Goal: Task Accomplishment & Management: Manage account settings

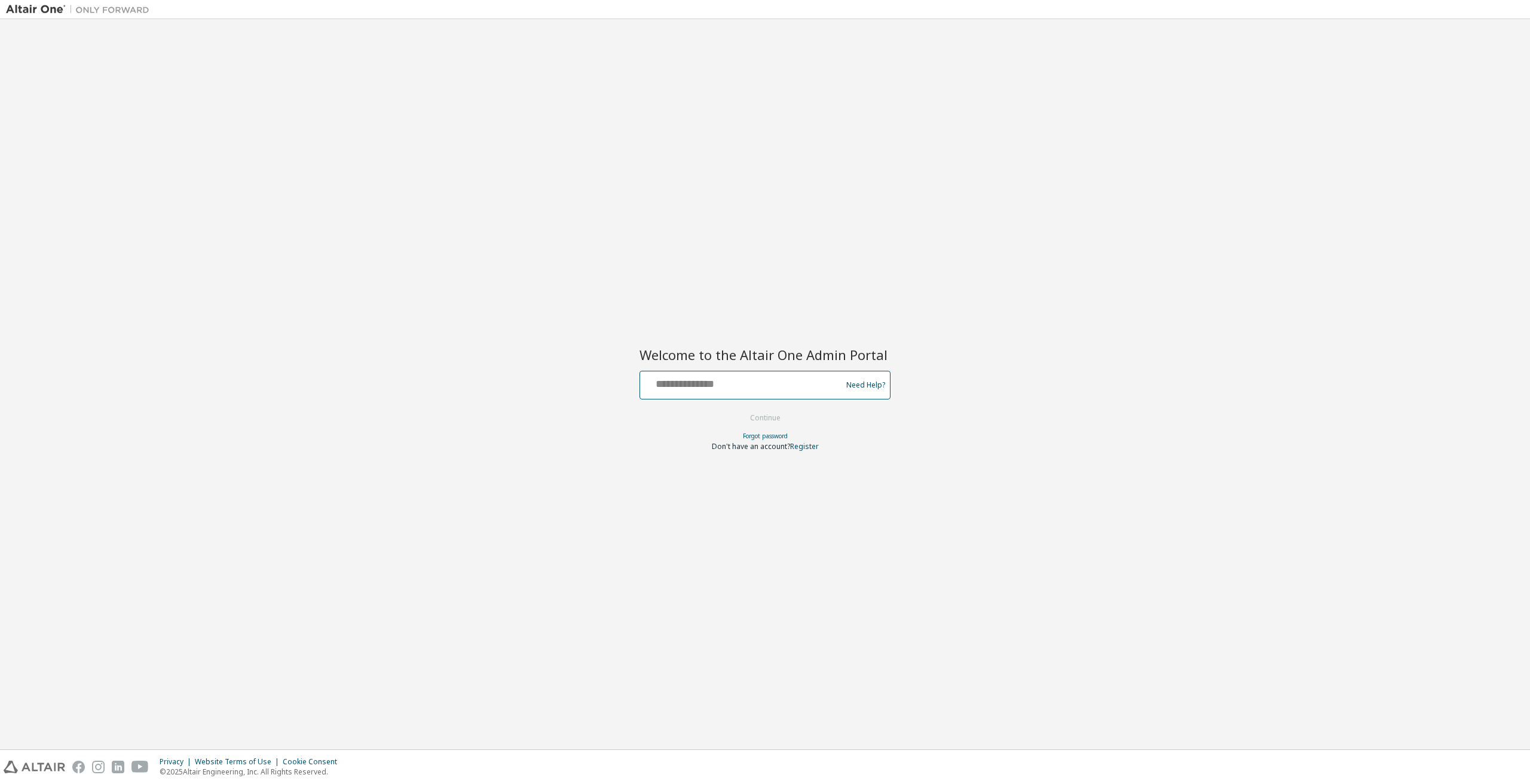
click at [718, 382] on input "text" at bounding box center [743, 382] width 195 height 17
type input "**********"
click at [763, 423] on button "Continue" at bounding box center [765, 418] width 55 height 18
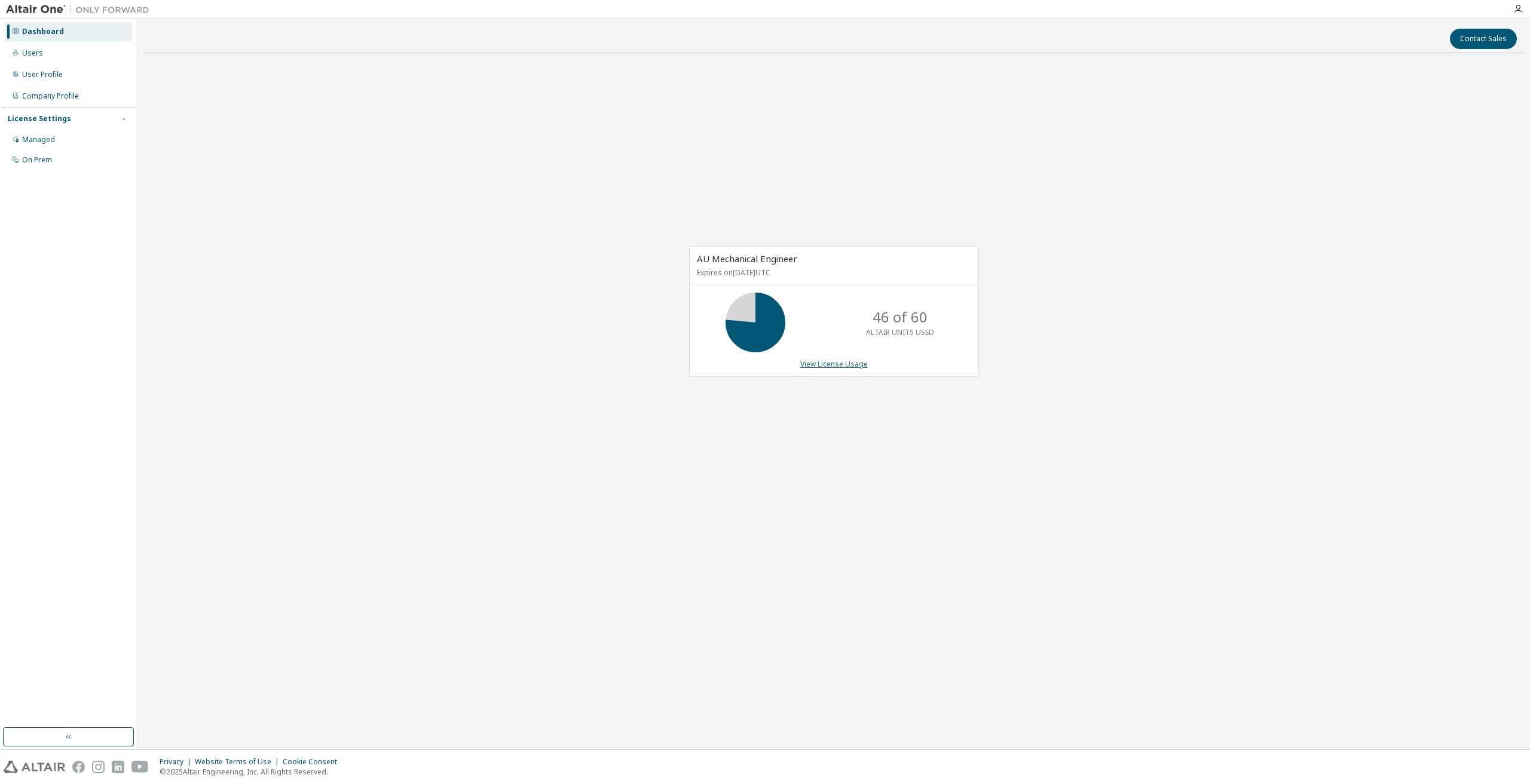
click at [849, 365] on link "View License Usage" at bounding box center [834, 364] width 68 height 10
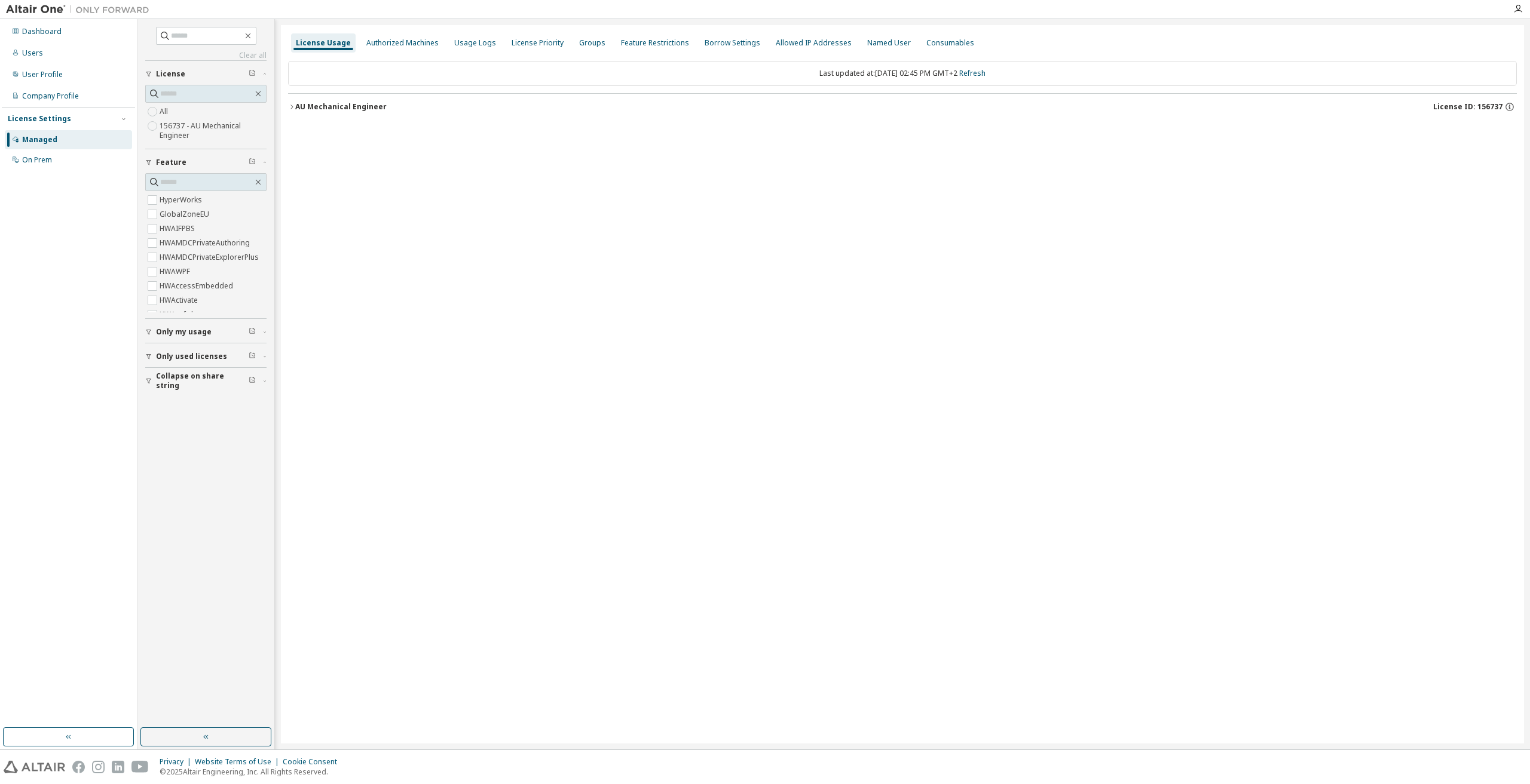
click at [292, 107] on icon "button" at bounding box center [291, 107] width 7 height 7
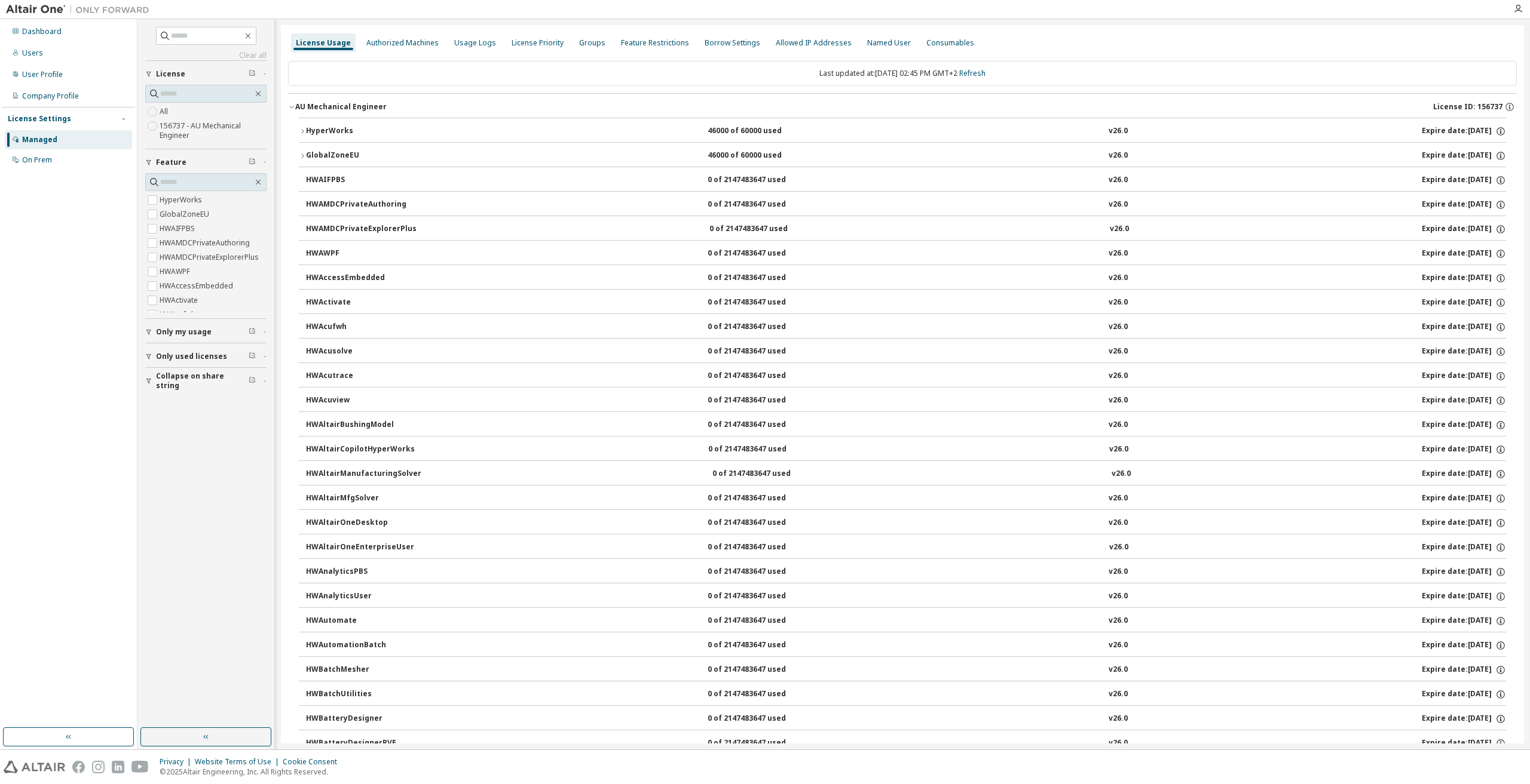
click at [303, 128] on icon "button" at bounding box center [302, 131] width 7 height 7
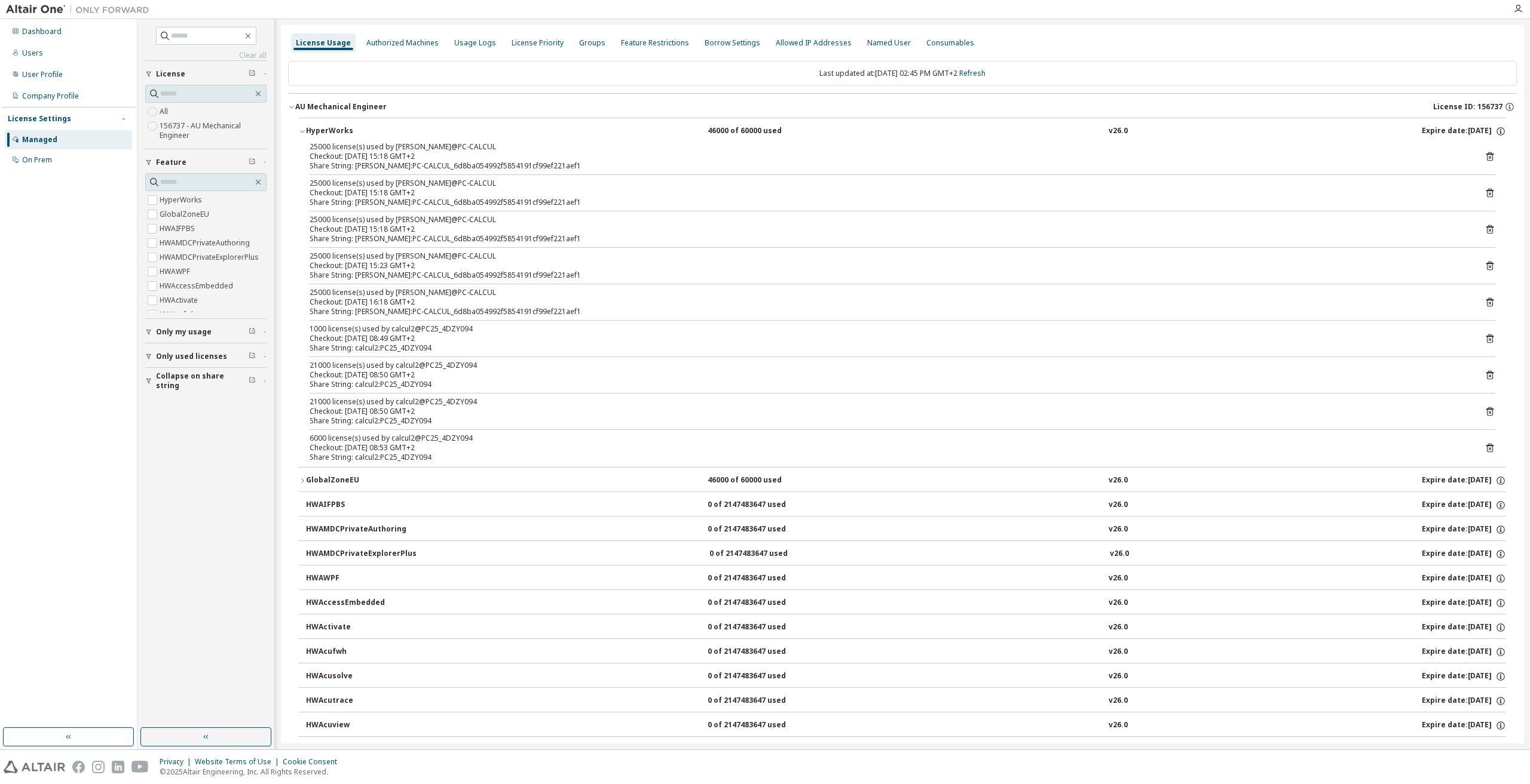
click at [981, 79] on div "Last updated at: Tue 2025-09-30 02:45 PM GMT+2 Refresh" at bounding box center [902, 73] width 1229 height 25
click at [981, 72] on link "Refresh" at bounding box center [972, 73] width 26 height 10
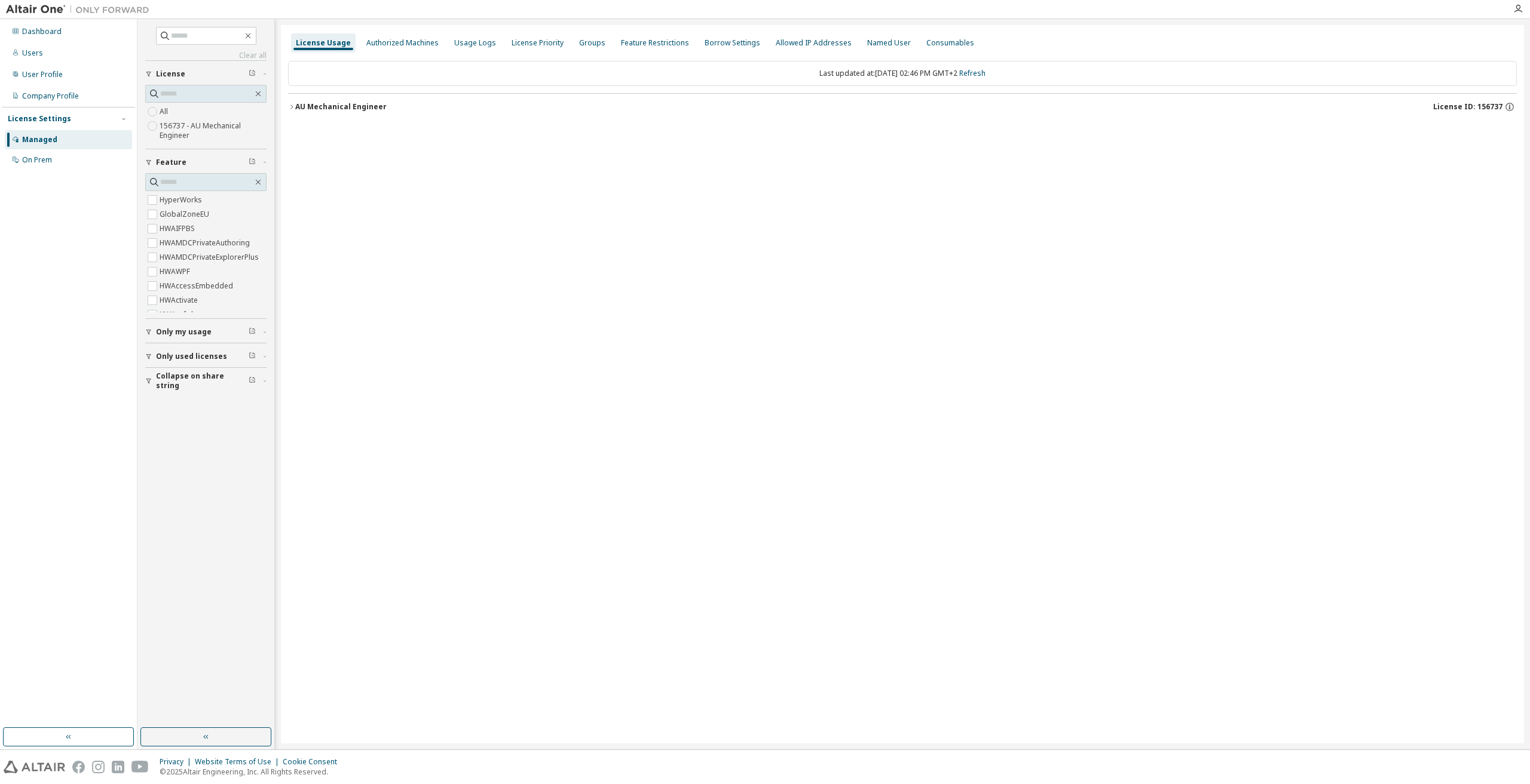
click at [295, 106] on div "AU Mechanical Engineer" at bounding box center [341, 107] width 92 height 10
